Goal: Transaction & Acquisition: Purchase product/service

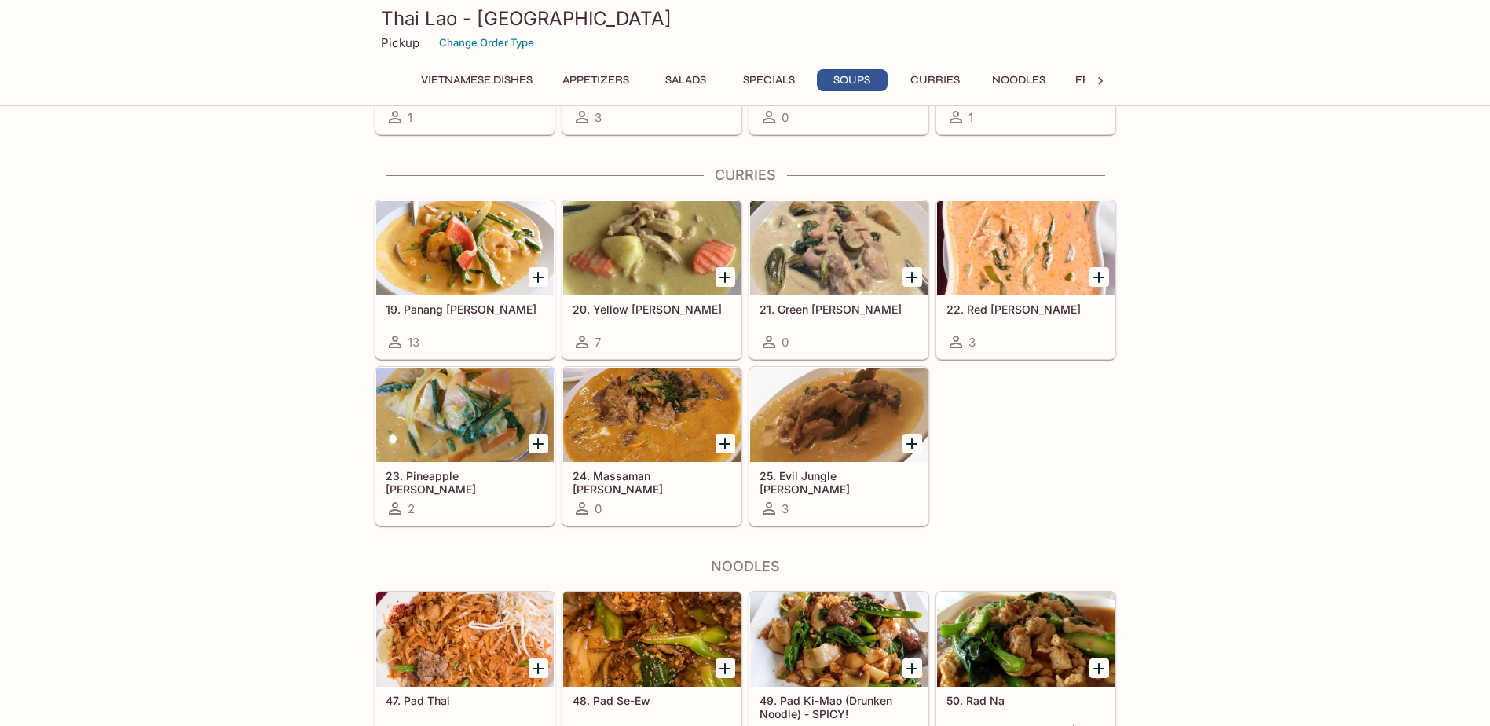
scroll to position [2356, 0]
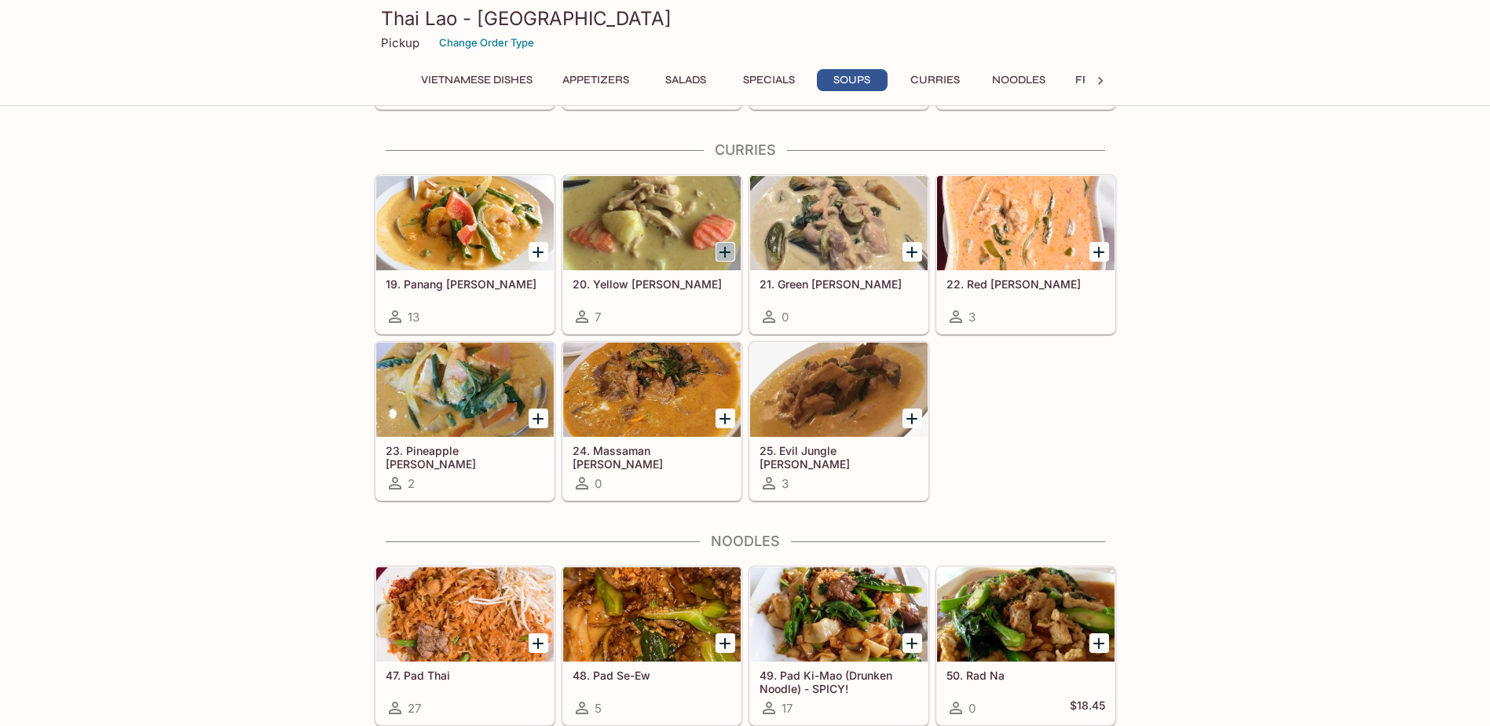
click at [726, 247] on icon "Add 20. Yellow Curry" at bounding box center [724, 252] width 11 height 11
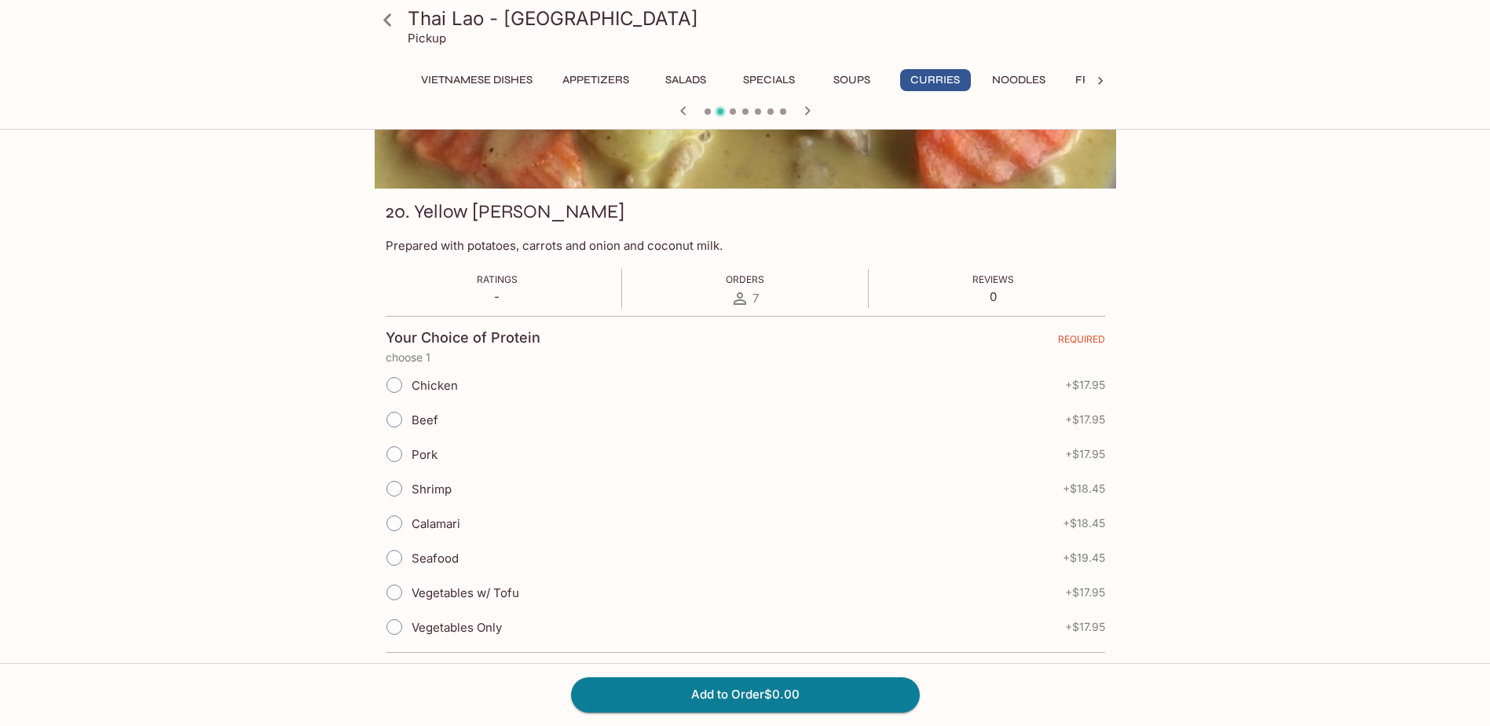
scroll to position [157, 0]
drag, startPoint x: 390, startPoint y: 592, endPoint x: 553, endPoint y: 585, distance: 163.5
click at [394, 592] on input "Vegetables w/ Tofu" at bounding box center [394, 590] width 33 height 33
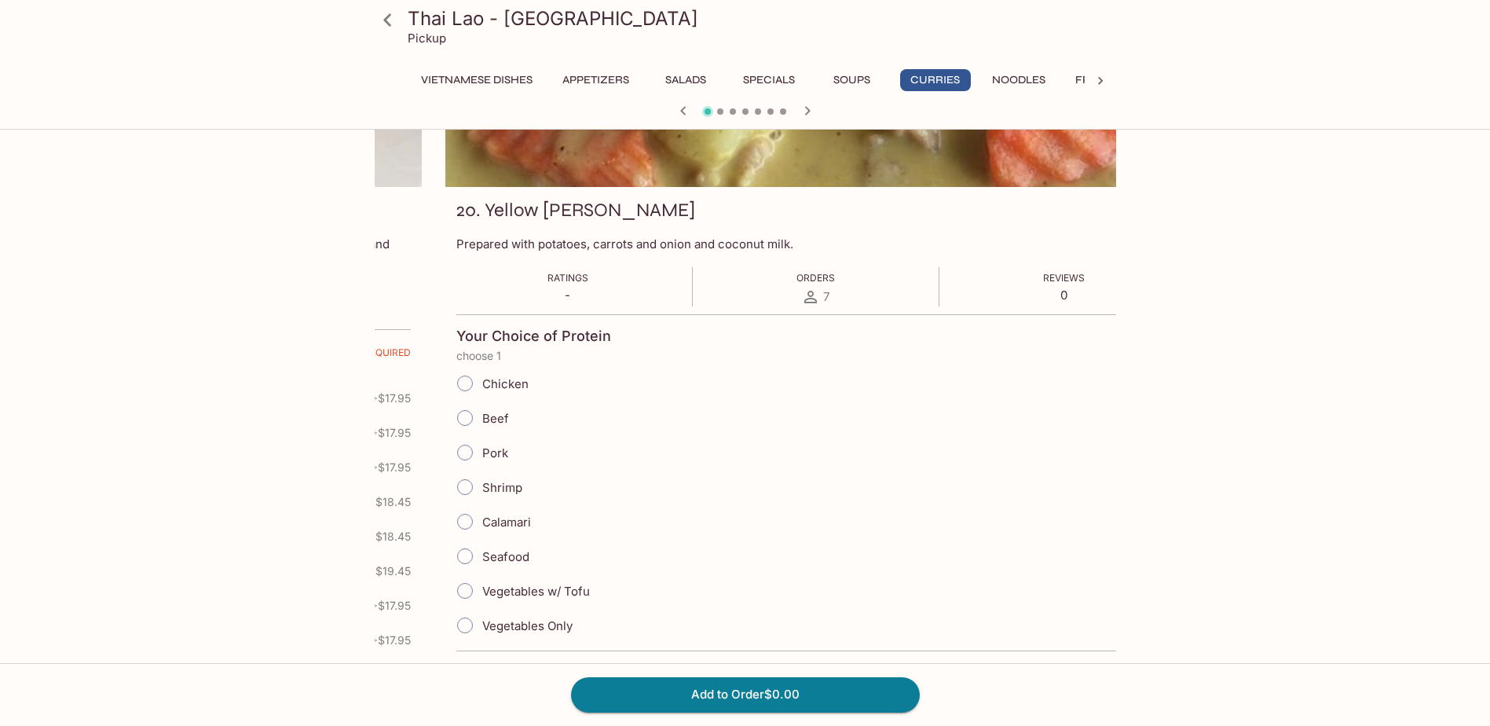
click at [150, 531] on div "Thai Lao - Pearl City Pickup Vietnamese Dishes Appetizers Salads Specials Soups…" at bounding box center [745, 342] width 1490 height 726
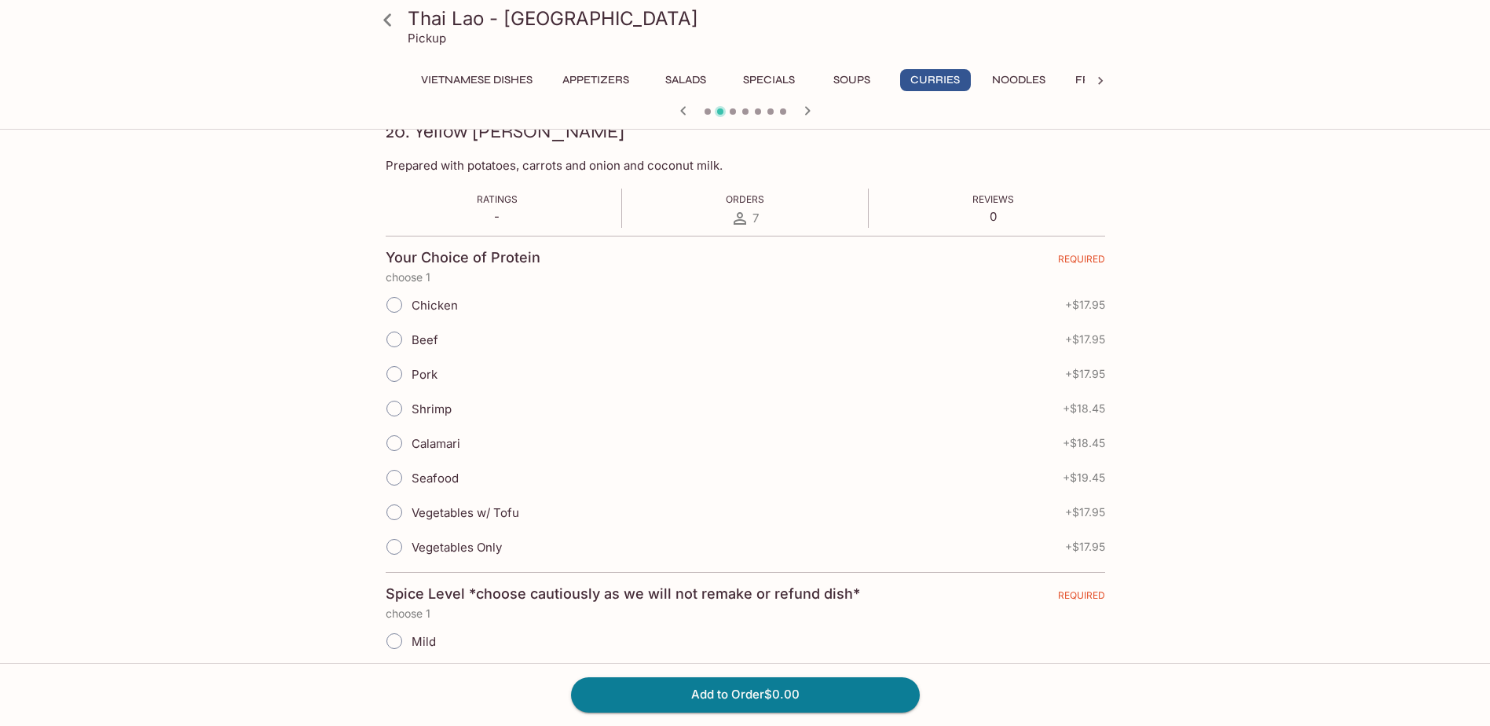
scroll to position [314, 0]
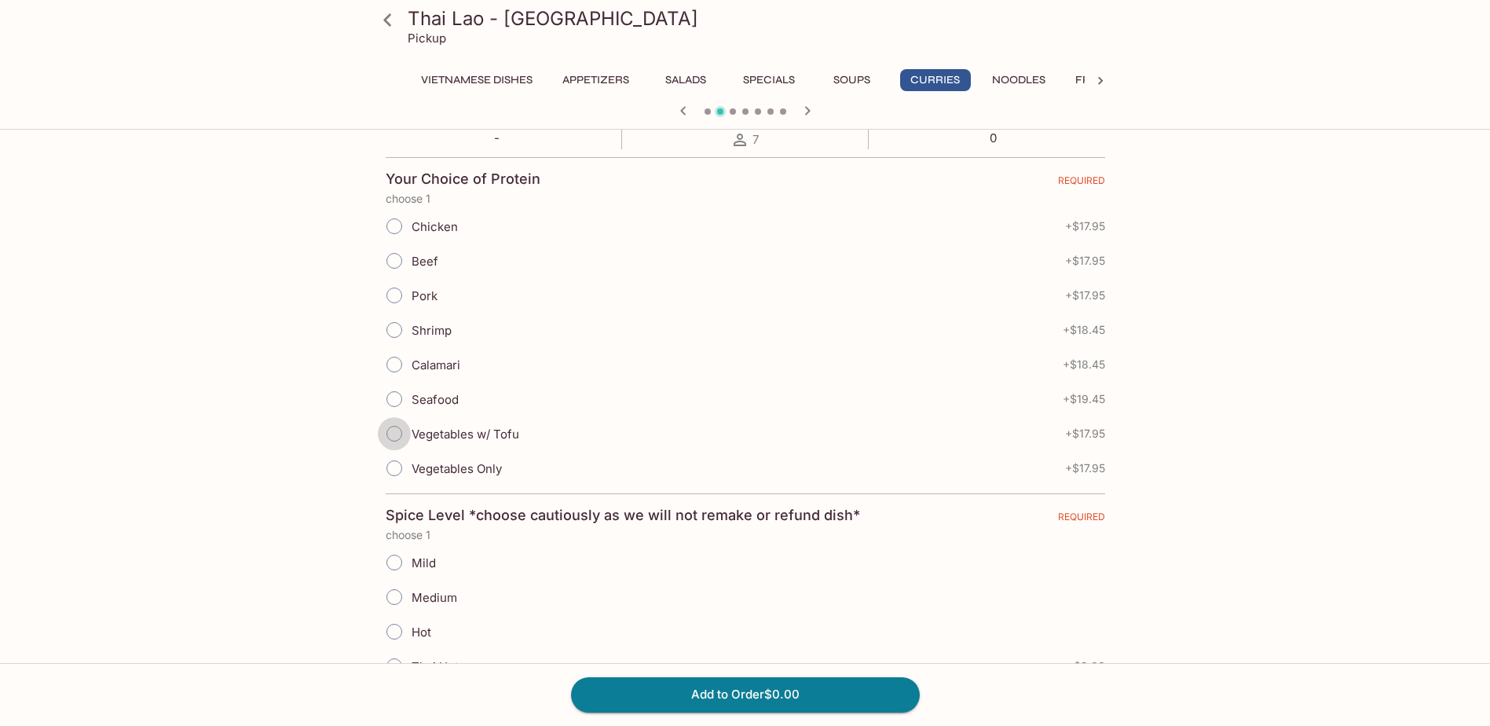
click at [392, 435] on input "Vegetables w/ Tofu" at bounding box center [394, 433] width 33 height 33
radio input "true"
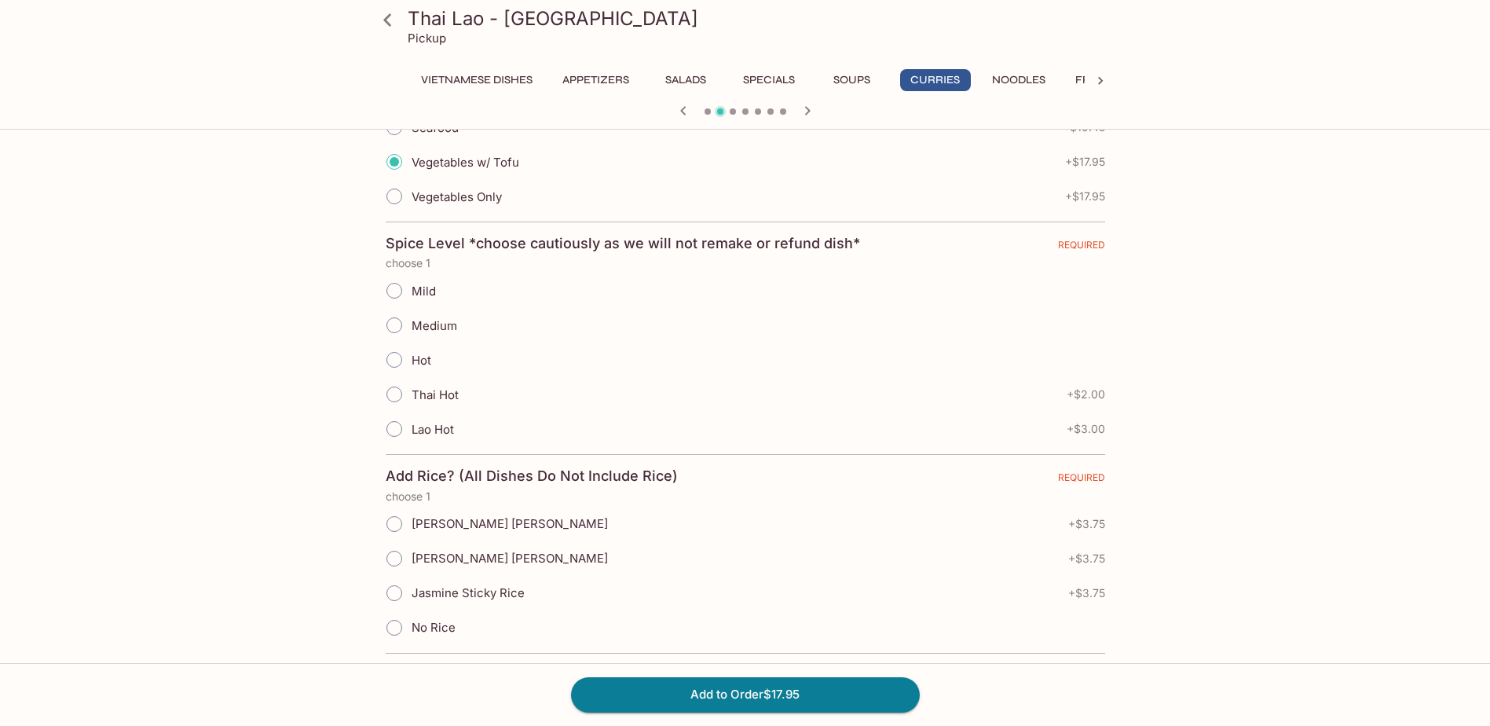
scroll to position [628, 0]
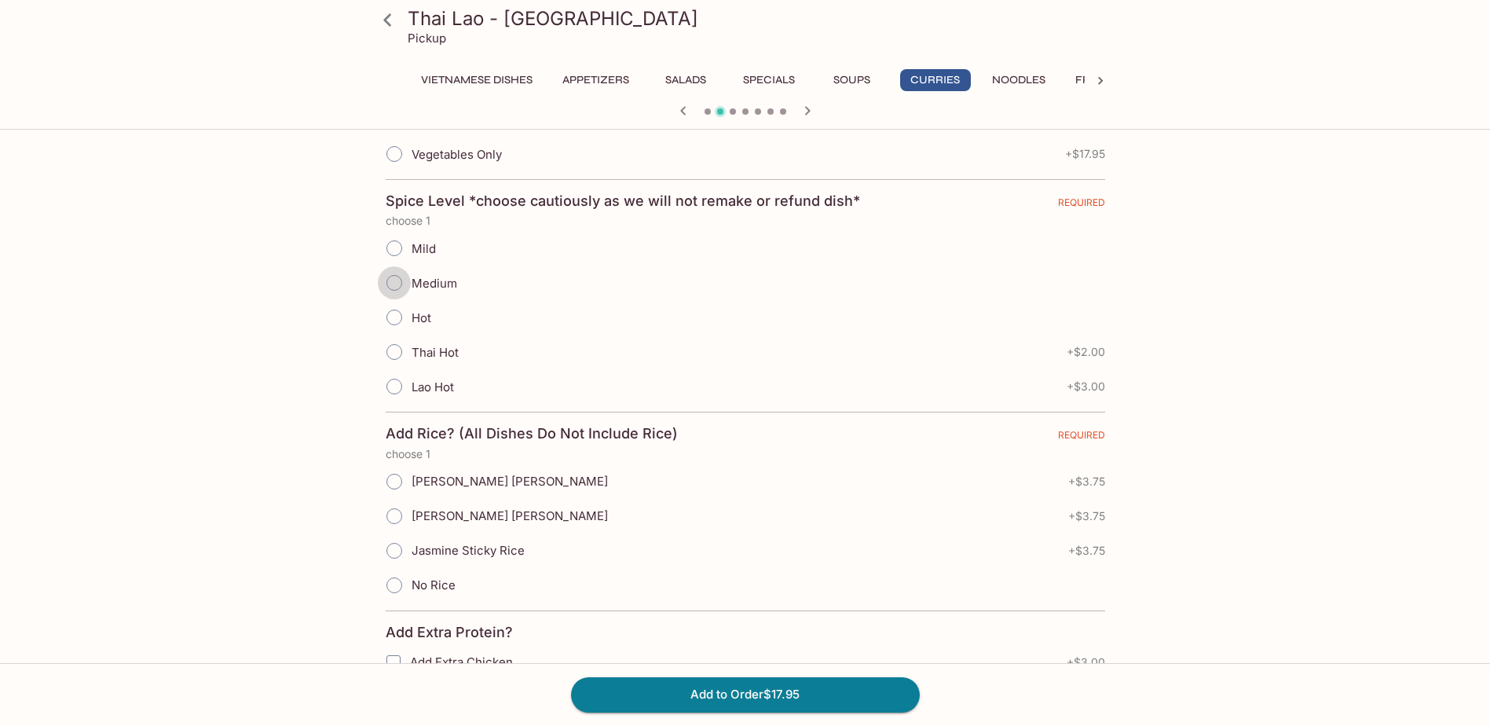
click at [394, 284] on input "Medium" at bounding box center [394, 282] width 33 height 33
radio input "true"
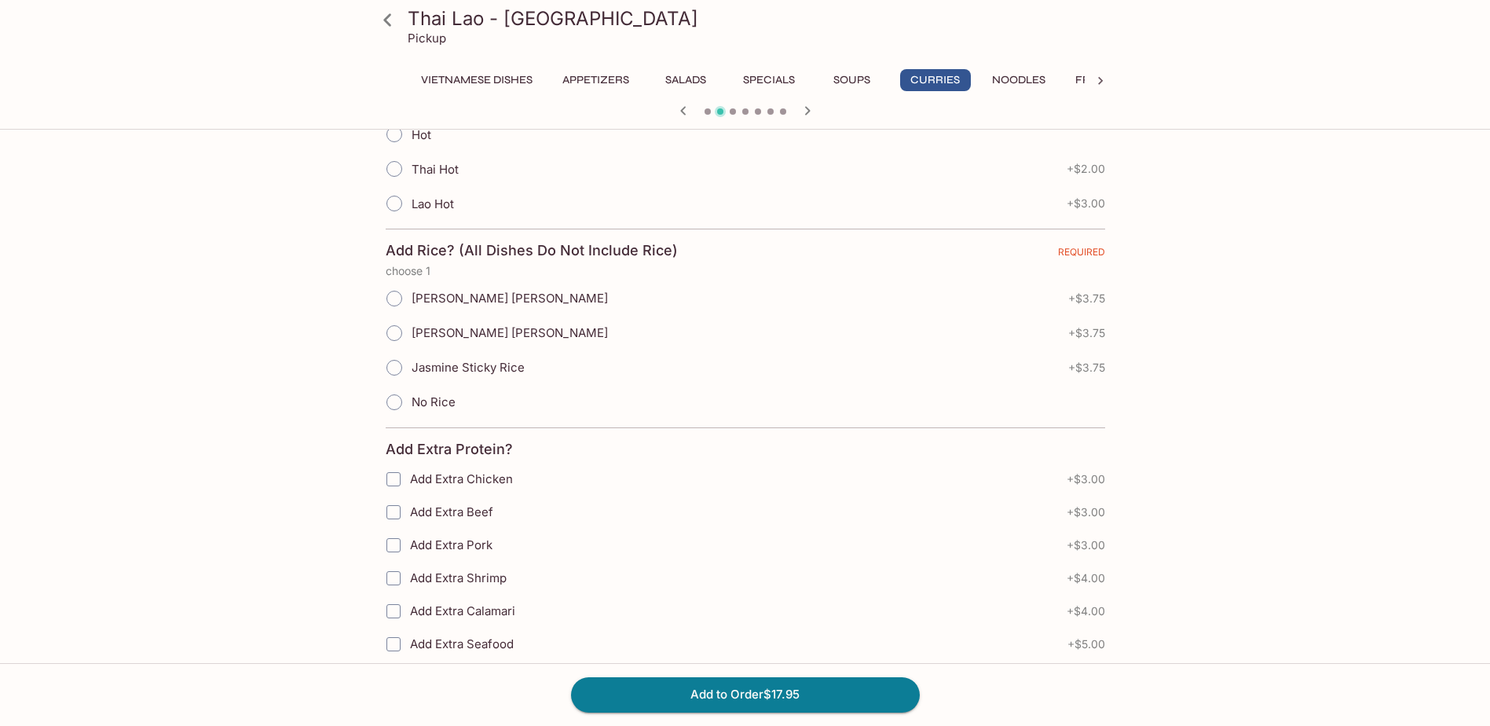
scroll to position [942, 0]
